Goal: Task Accomplishment & Management: Complete application form

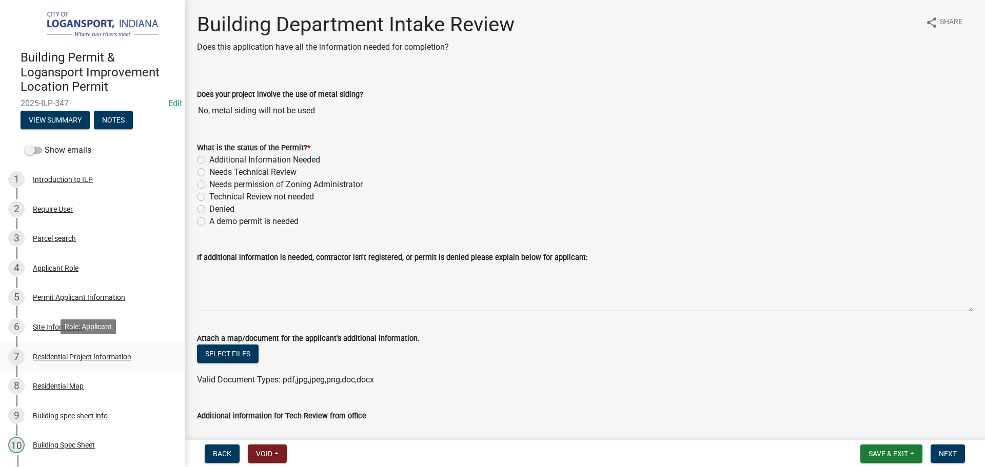
click at [74, 353] on div "Residential Project Information" at bounding box center [82, 356] width 98 height 7
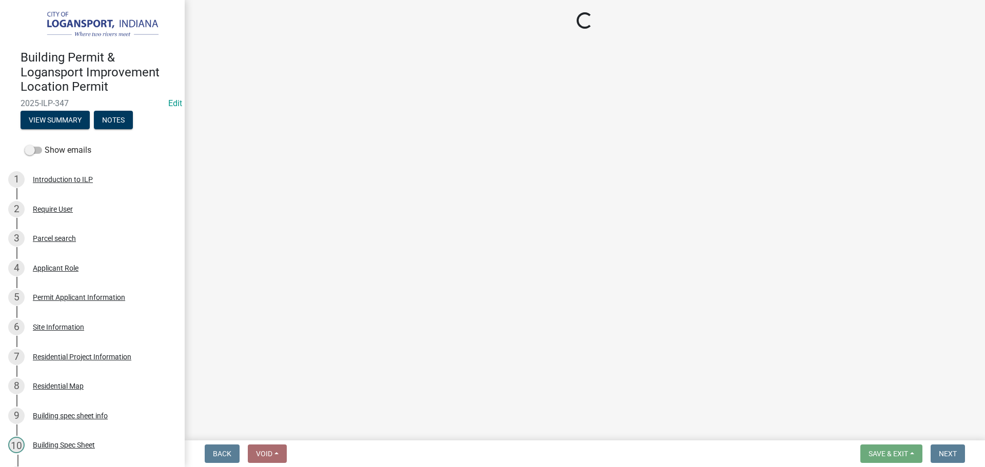
select select "b8a7655a-e911-4aac-a321-69e5bfba2fef"
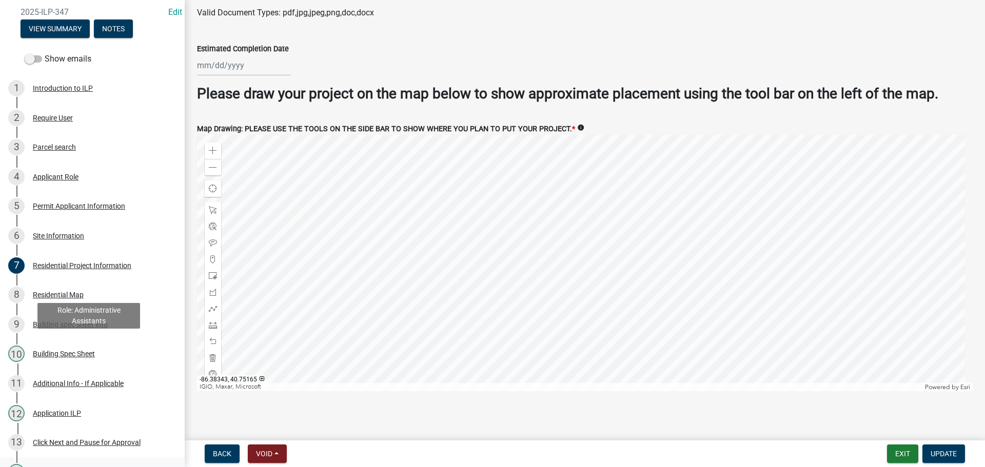
scroll to position [241, 0]
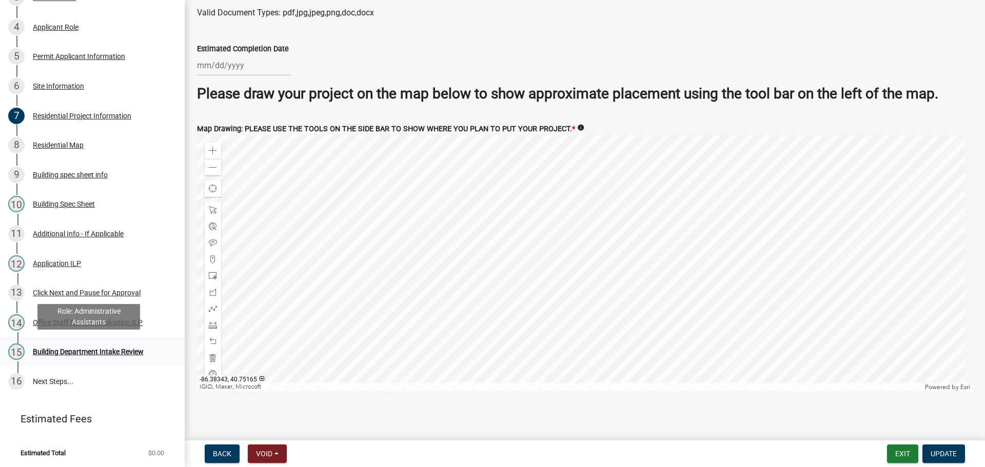
click at [72, 350] on div "Building Department Intake Review" at bounding box center [88, 351] width 111 height 7
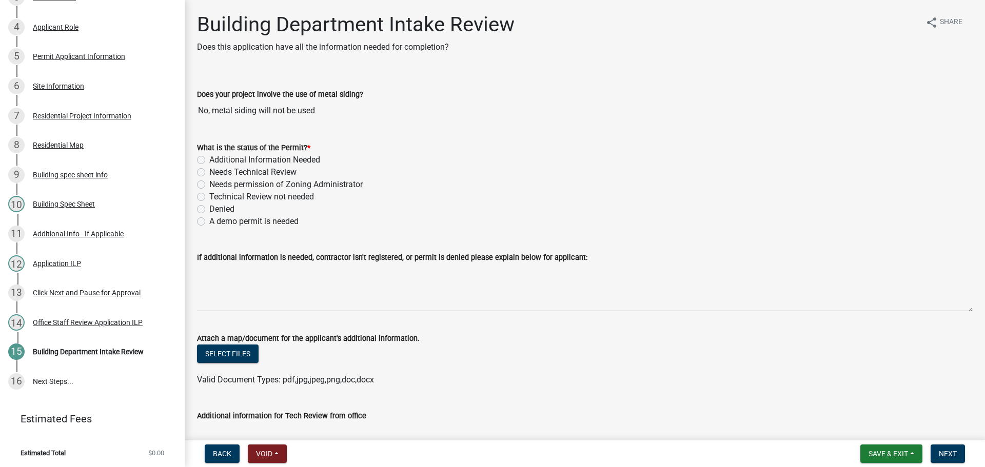
click at [209, 171] on label "Needs Technical Review" at bounding box center [252, 172] width 87 height 12
click at [209, 171] on input "Needs Technical Review" at bounding box center [212, 169] width 7 height 7
radio input "true"
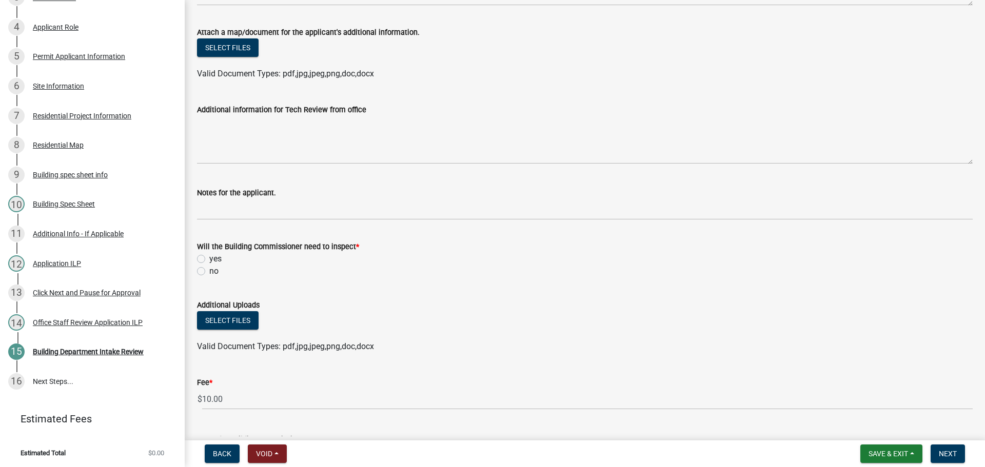
scroll to position [308, 0]
click at [209, 259] on label "yes" at bounding box center [215, 257] width 12 height 12
click at [209, 258] on input "yes" at bounding box center [212, 254] width 7 height 7
radio input "true"
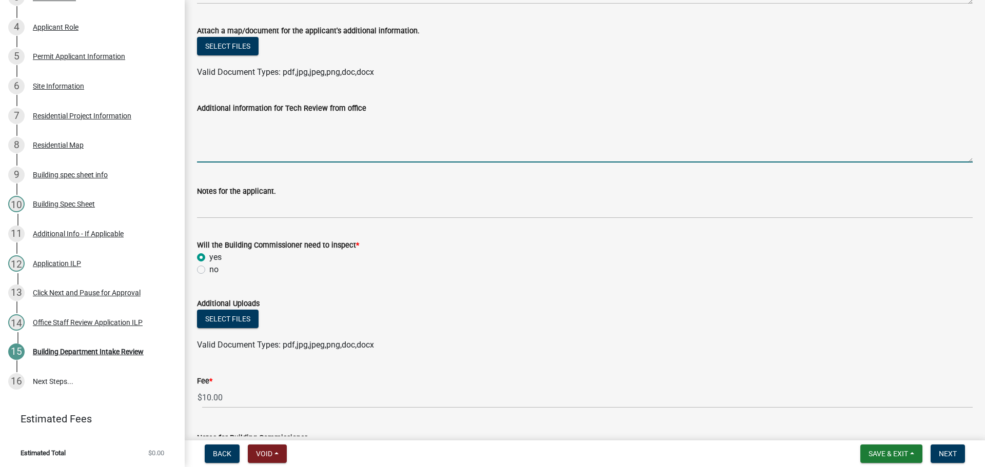
click at [215, 133] on textarea "Additional information for Tech Review from office" at bounding box center [585, 138] width 776 height 48
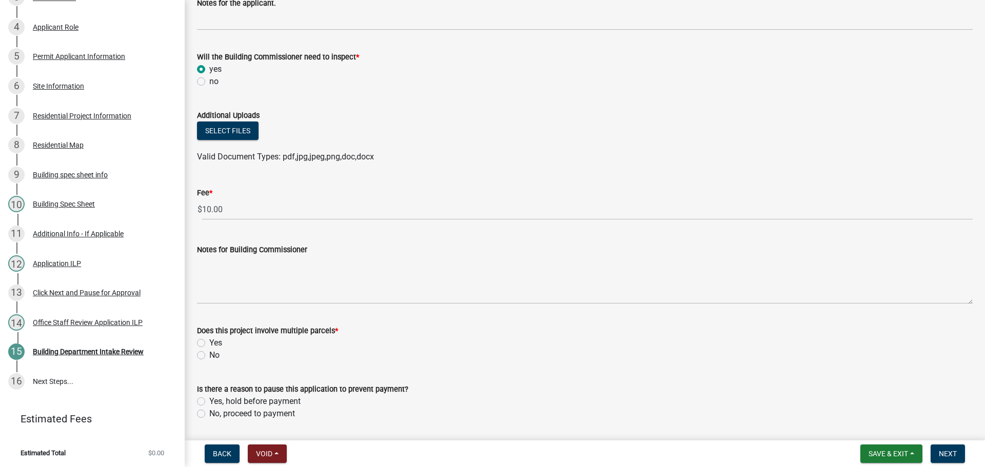
scroll to position [513, 0]
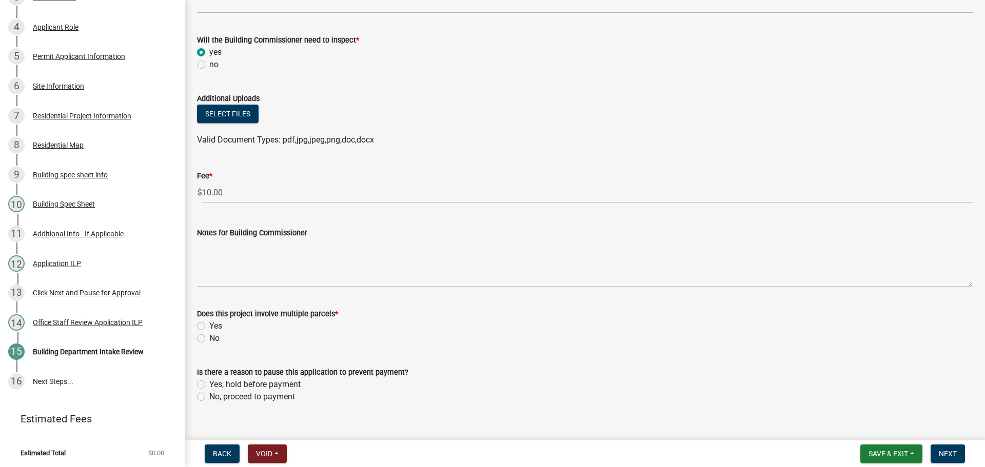
type textarea "Applicant was very argumentative and insisted that the way he is wanting to pla…"
click at [209, 340] on label "No" at bounding box center [214, 338] width 10 height 12
click at [209, 339] on input "No" at bounding box center [212, 335] width 7 height 7
radio input "true"
click at [209, 397] on label "No, proceed to payment" at bounding box center [252, 397] width 86 height 12
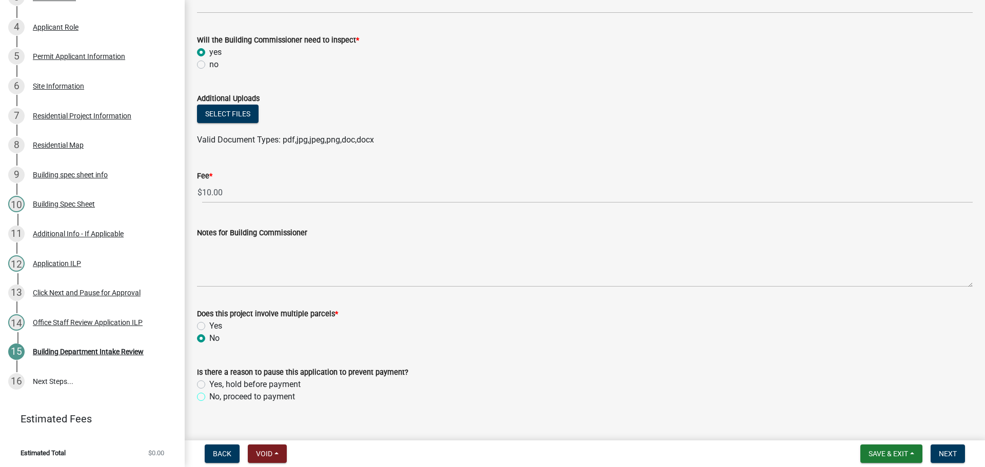
click at [209, 397] on input "No, proceed to payment" at bounding box center [212, 394] width 7 height 7
radio input "true"
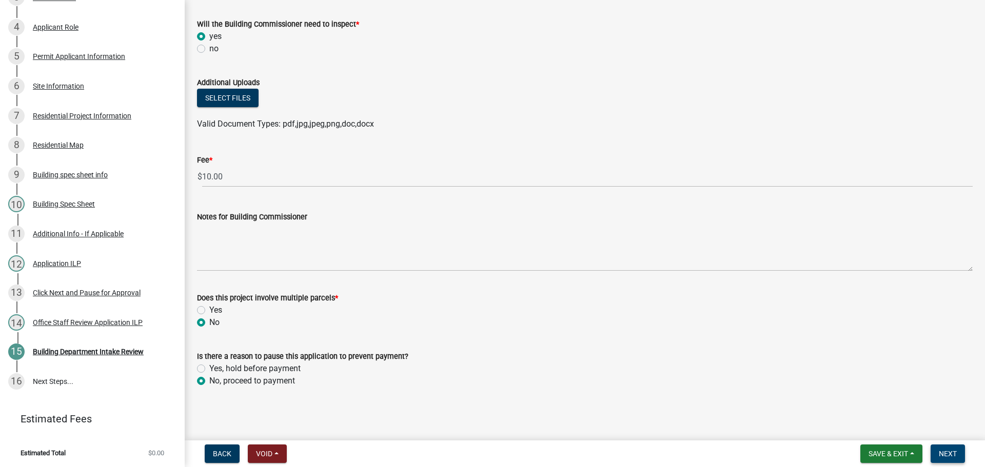
click at [491, 454] on span "Next" at bounding box center [948, 454] width 18 height 8
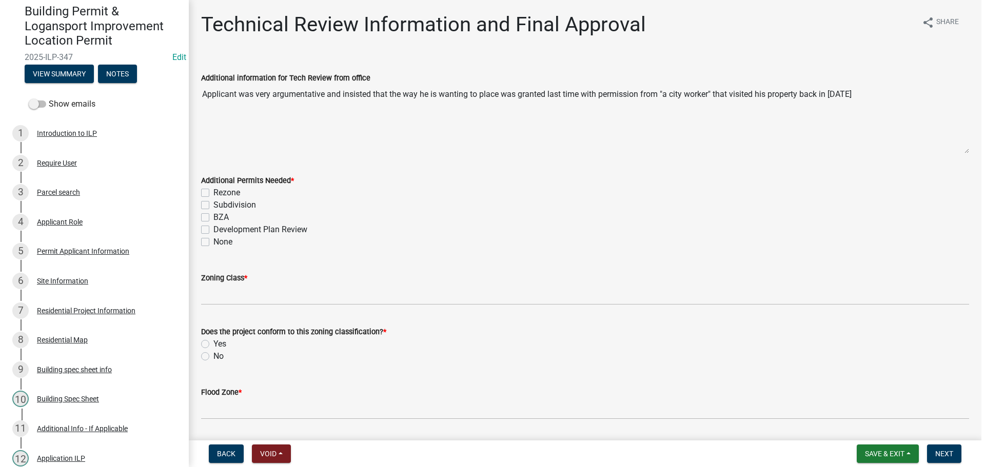
scroll to position [44, 0]
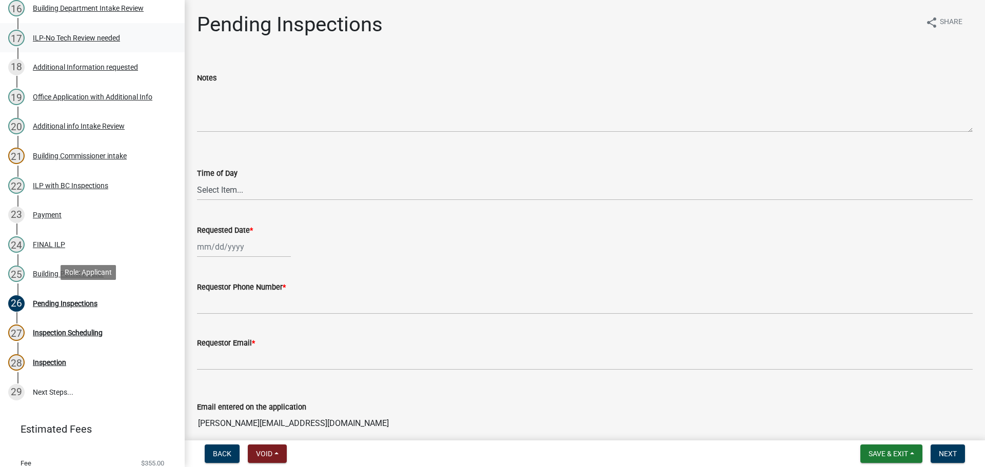
scroll to position [616, 0]
click at [45, 235] on div "24 FINAL ILP" at bounding box center [88, 243] width 160 height 16
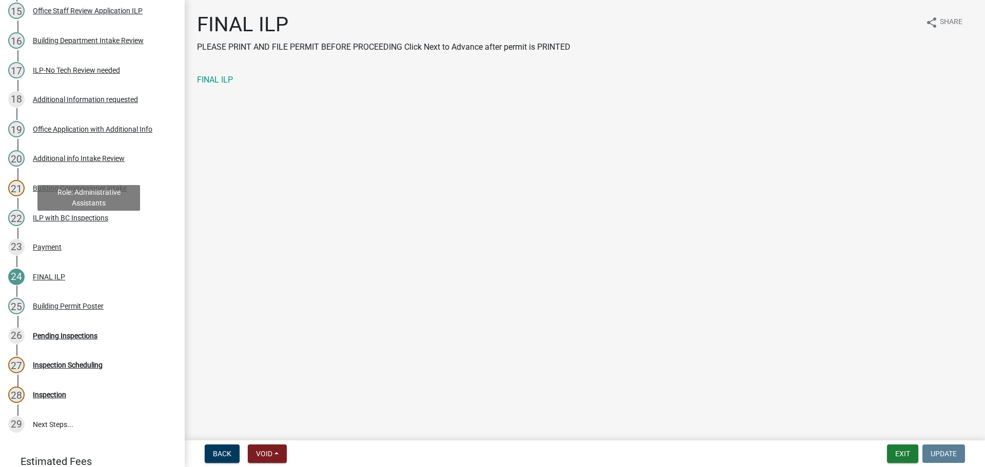
scroll to position [564, 0]
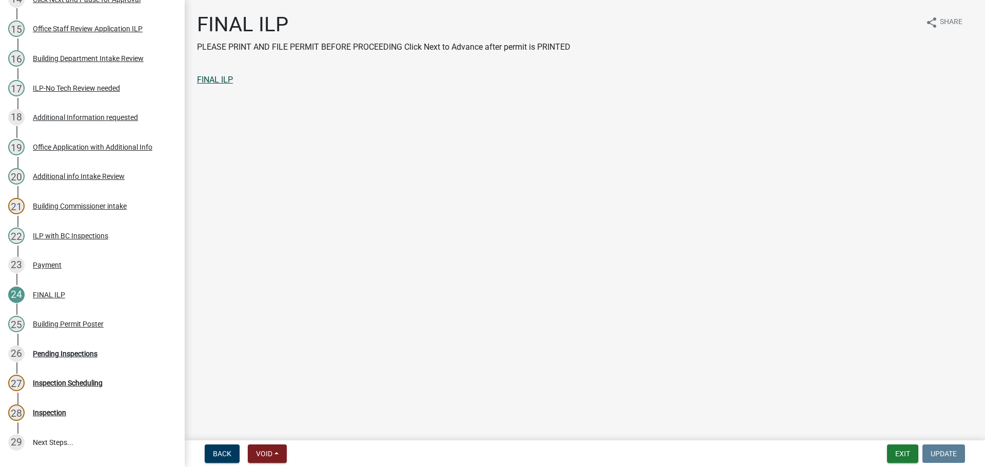
click at [211, 81] on link "FINAL ILP" at bounding box center [215, 80] width 36 height 10
